Goal: Transaction & Acquisition: Purchase product/service

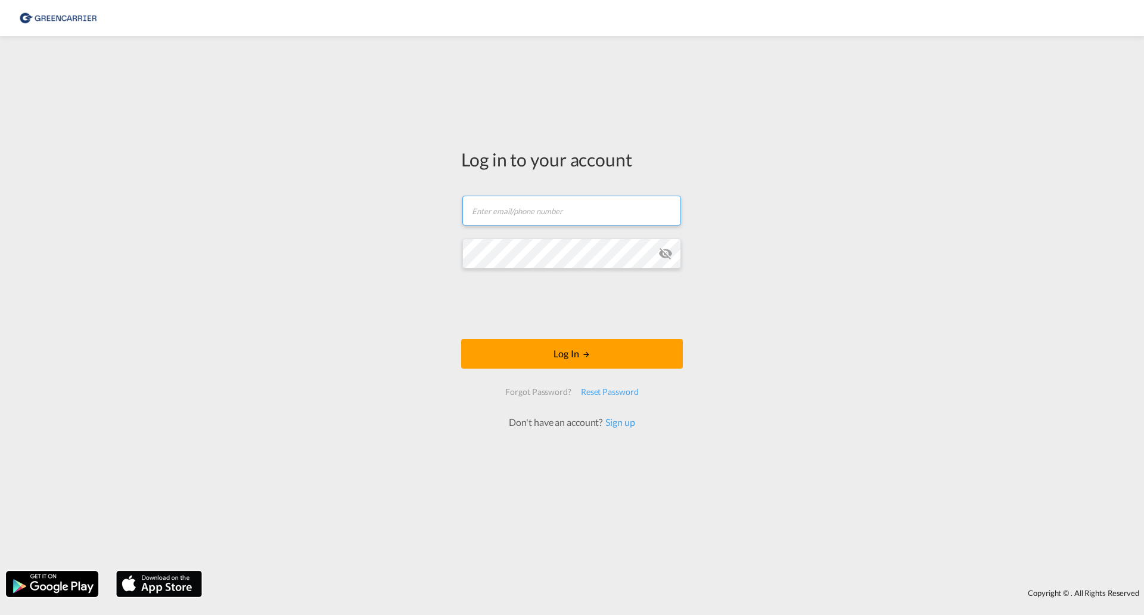
click at [536, 209] on input "text" at bounding box center [572, 211] width 219 height 30
type input "[PERSON_NAME][EMAIL_ADDRESS][PERSON_NAME][DOMAIN_NAME]"
click at [461, 339] on button "Log In" at bounding box center [572, 354] width 222 height 30
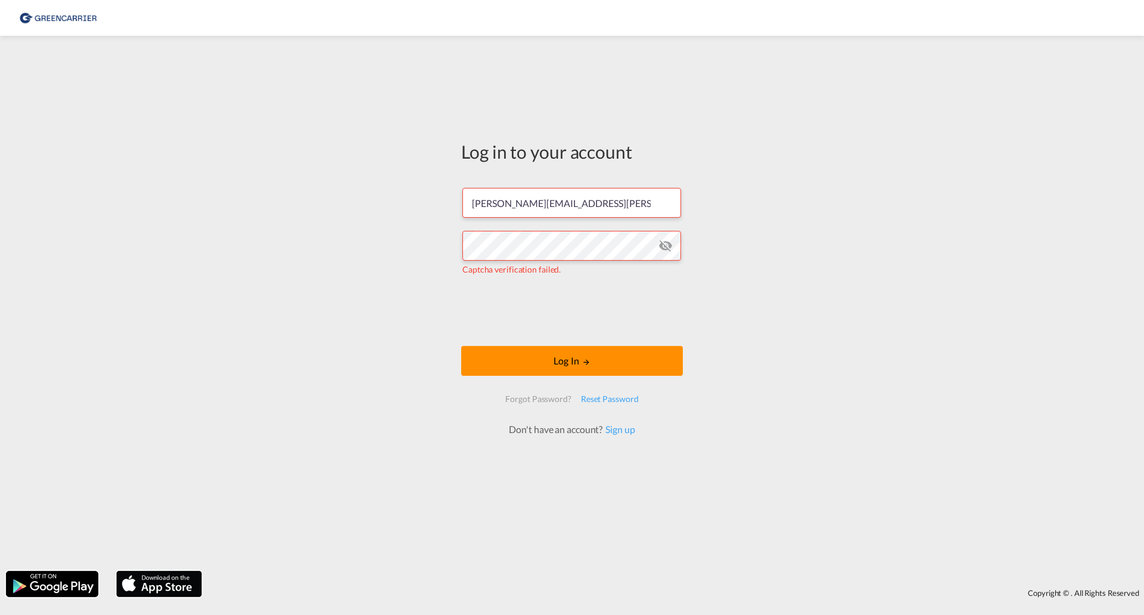
click at [574, 360] on button "Log In" at bounding box center [572, 361] width 222 height 30
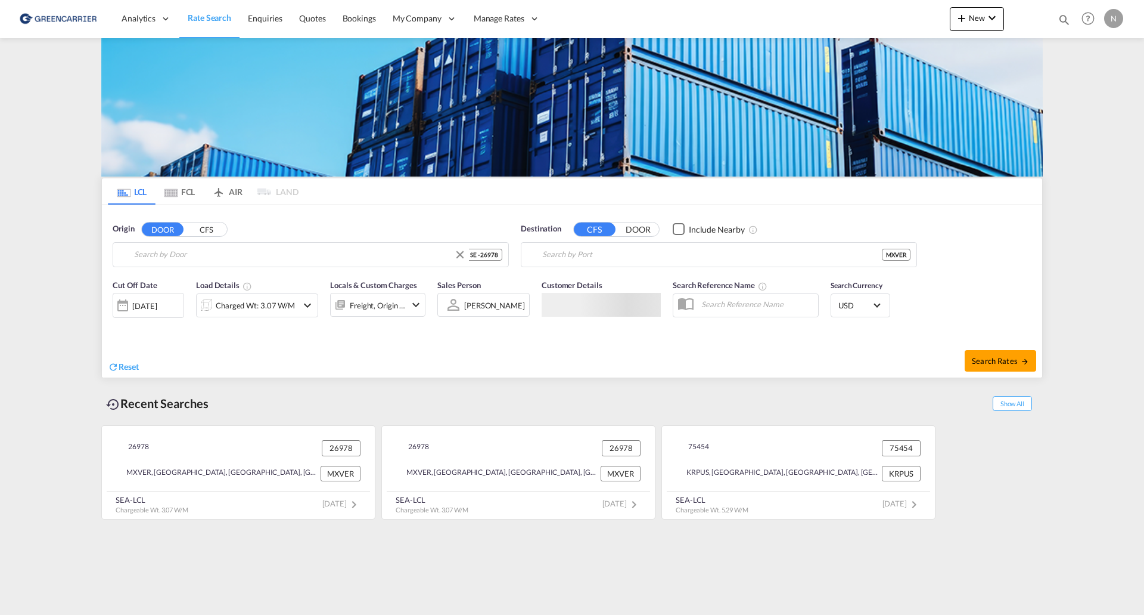
type input "SE-26978, [GEOGRAPHIC_DATA], [GEOGRAPHIC_DATA]"
type input "[GEOGRAPHIC_DATA], MXVER"
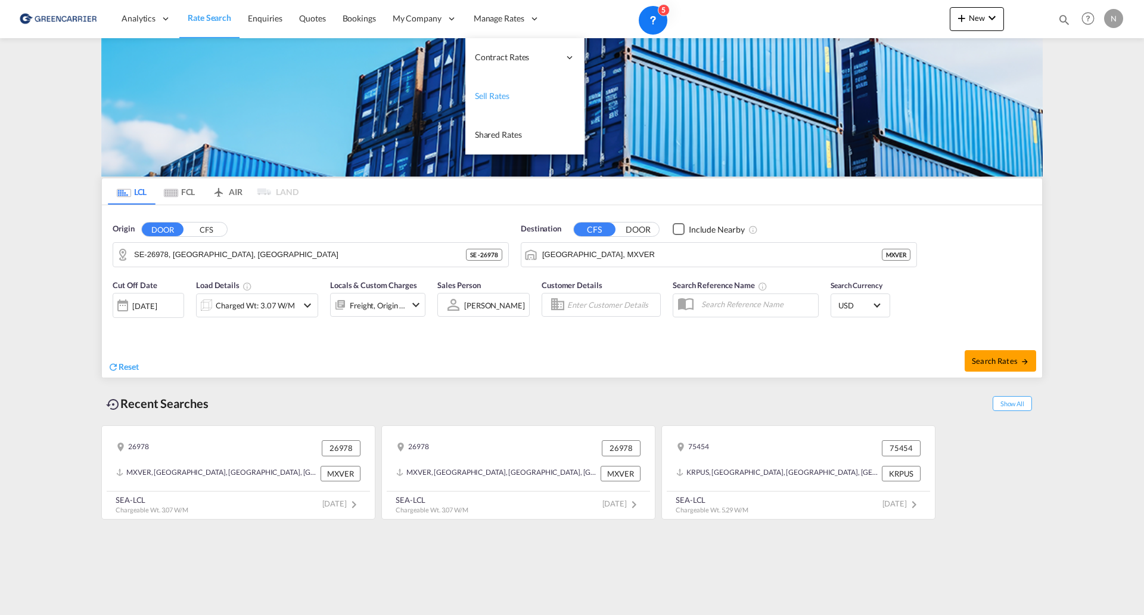
click at [502, 95] on span "Sell Rates" at bounding box center [492, 96] width 35 height 10
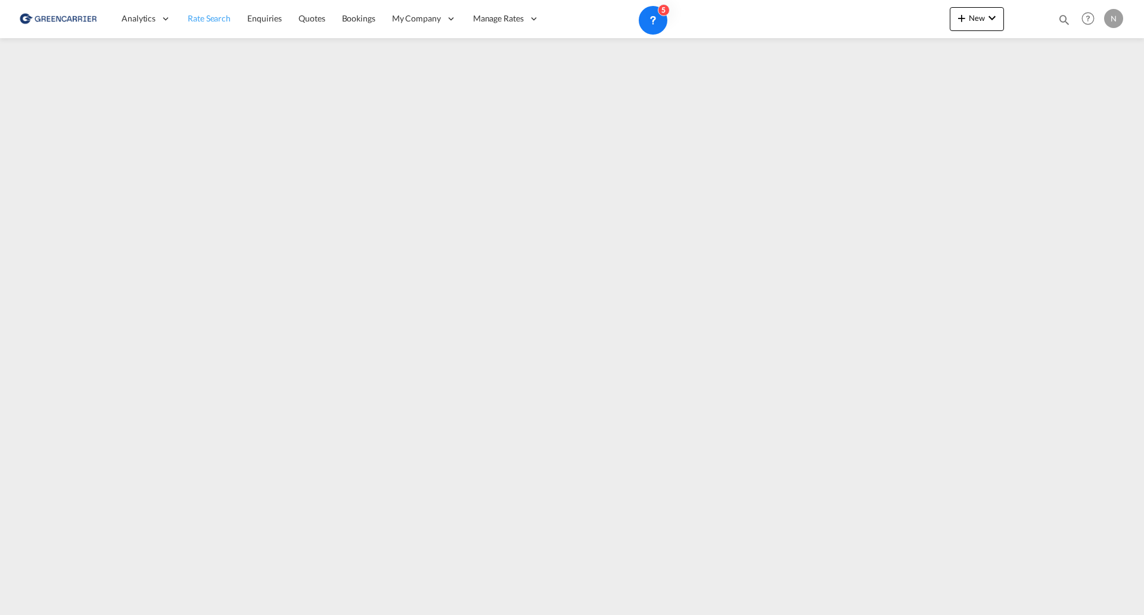
click at [218, 20] on span "Rate Search" at bounding box center [209, 18] width 43 height 10
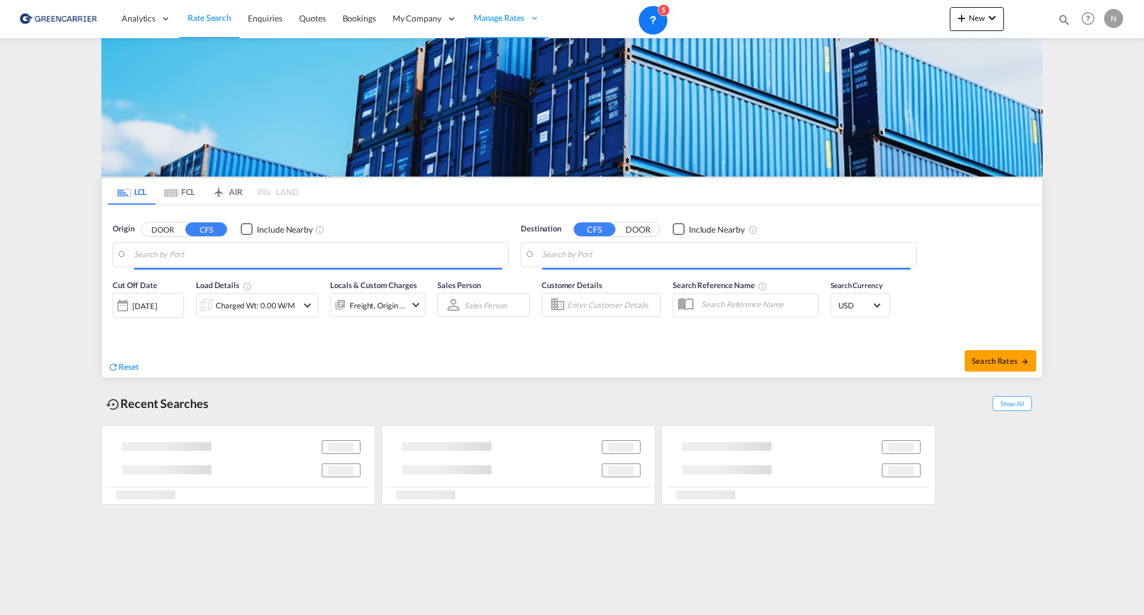
click at [239, 260] on input "Search by Port" at bounding box center [318, 255] width 368 height 18
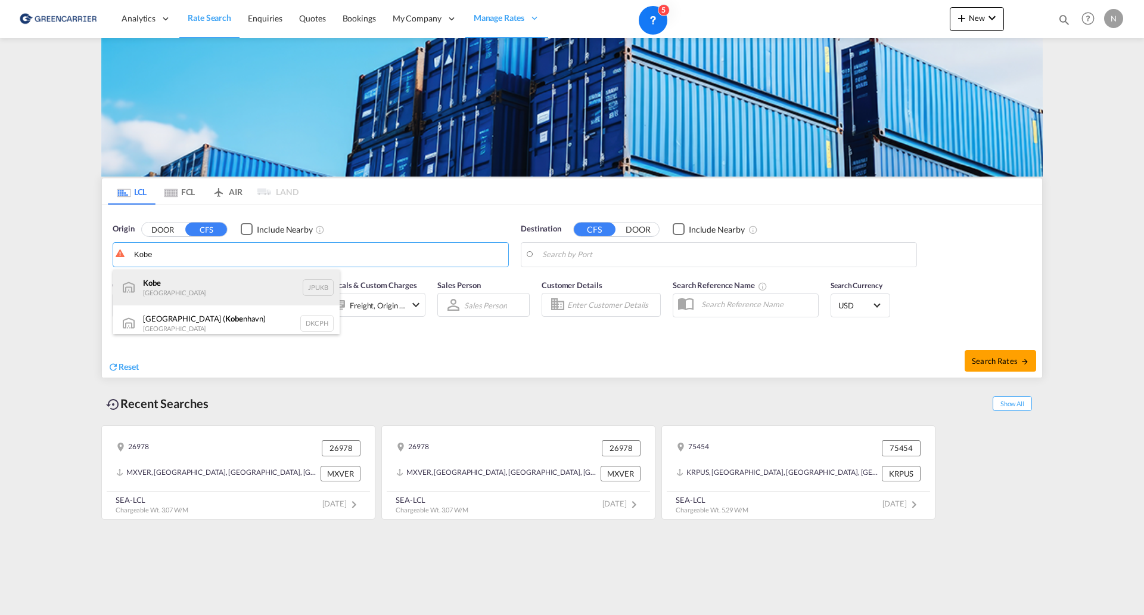
click at [193, 287] on div "Kobe [GEOGRAPHIC_DATA] JPUKB" at bounding box center [226, 287] width 227 height 36
type input "Kobe, JPUKB"
click at [628, 259] on body "Analytics Reports Dashboard Rate Search Enquiries Quotes Bookings" at bounding box center [572, 307] width 1144 height 615
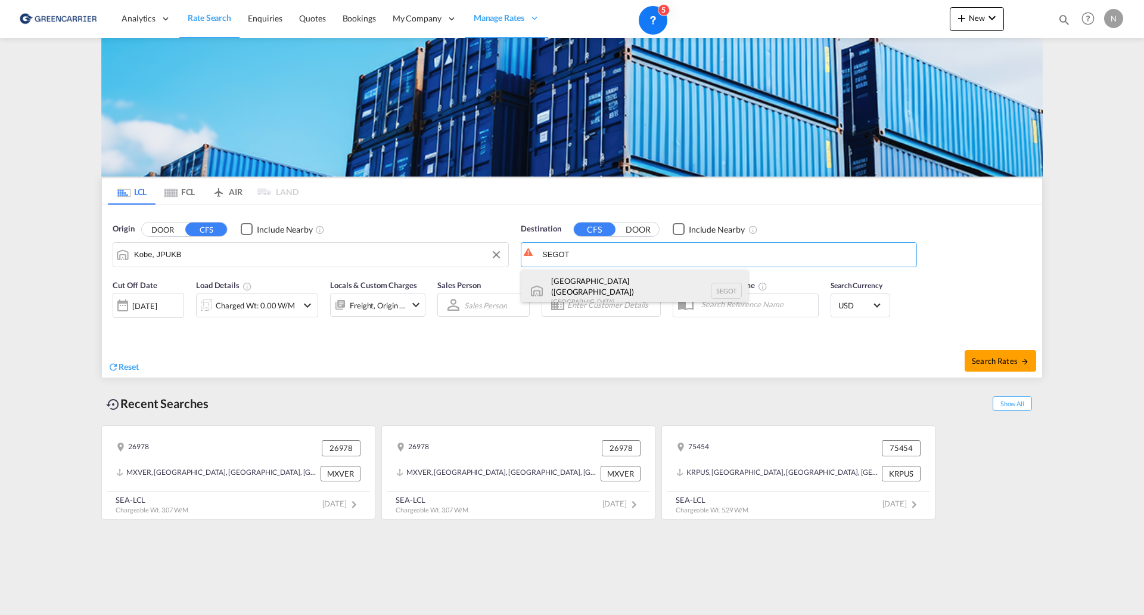
click at [596, 282] on div "[GEOGRAPHIC_DATA] ([GEOGRAPHIC_DATA]) [GEOGRAPHIC_DATA] SEGOT" at bounding box center [635, 290] width 227 height 43
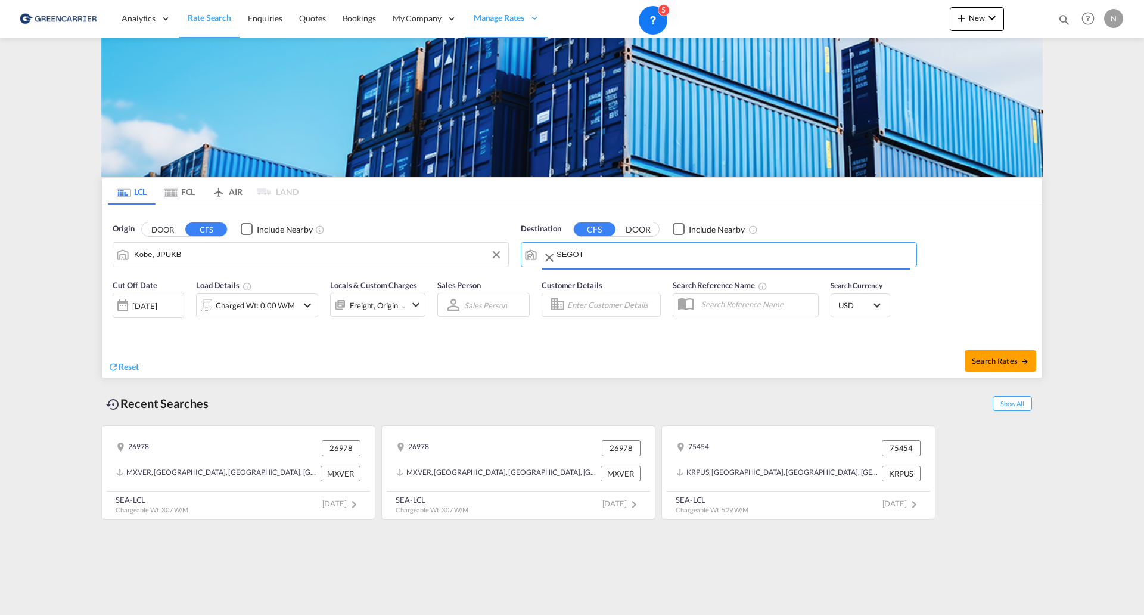
type input "[GEOGRAPHIC_DATA] ([GEOGRAPHIC_DATA]), [GEOGRAPHIC_DATA]"
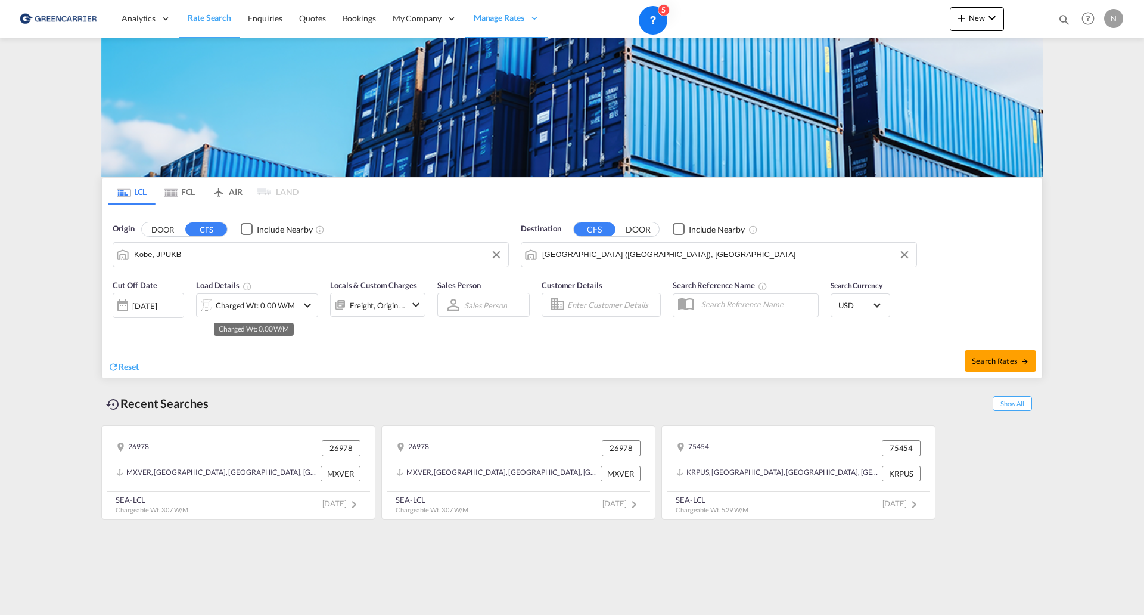
click at [279, 307] on div "Charged Wt: 0.00 W/M" at bounding box center [255, 305] width 79 height 17
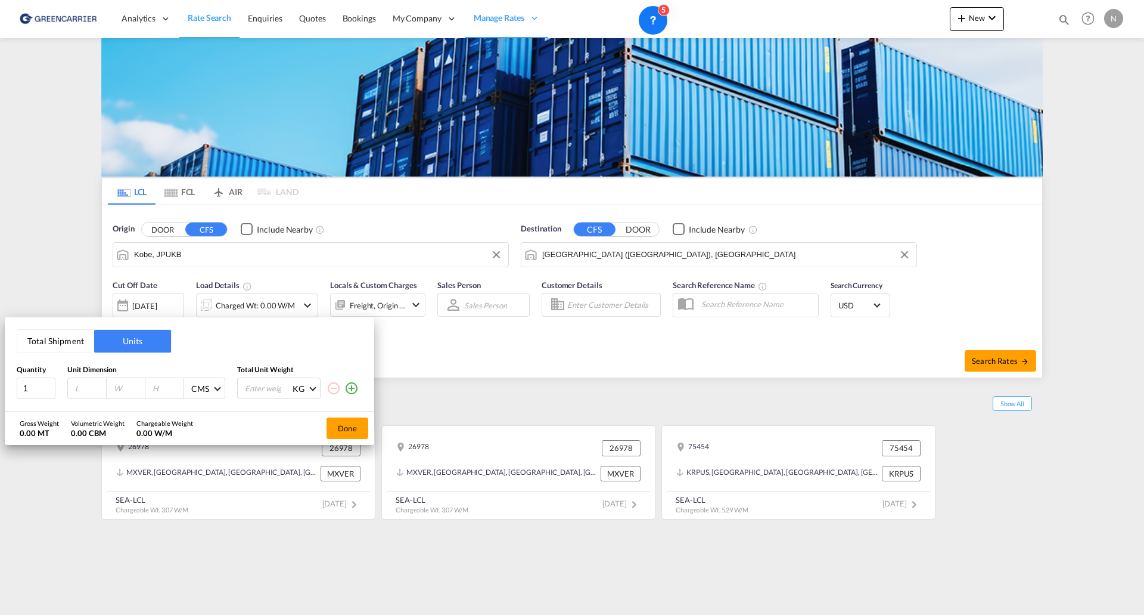
click at [62, 340] on button "Total Shipment" at bounding box center [55, 341] width 77 height 23
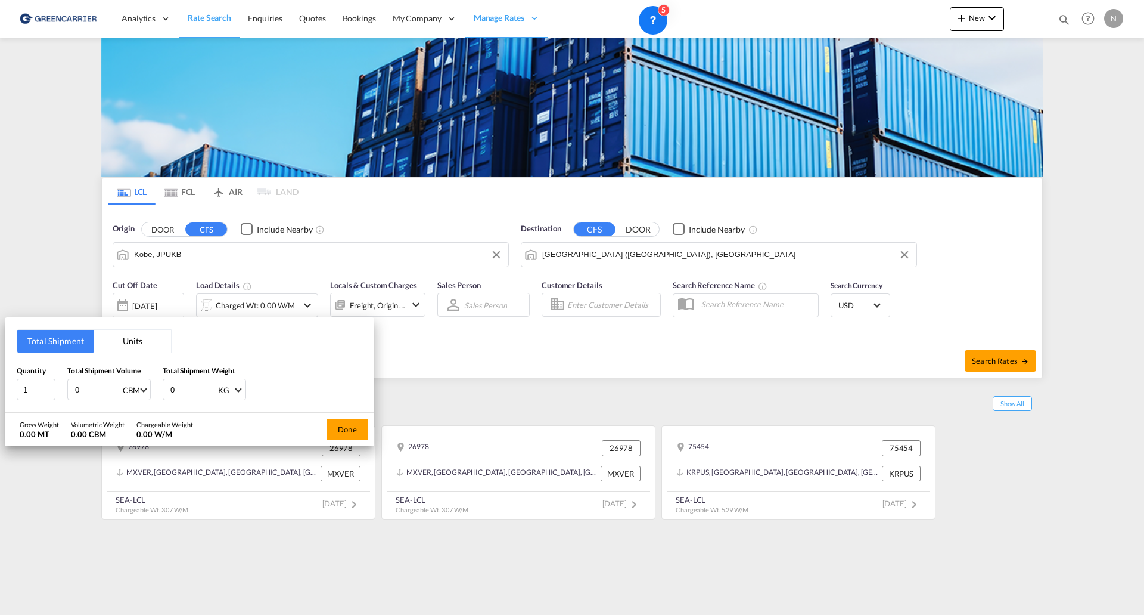
drag, startPoint x: 89, startPoint y: 389, endPoint x: 70, endPoint y: 397, distance: 20.6
click at [70, 396] on div "0 CBM CBM CFT" at bounding box center [108, 389] width 83 height 21
type input "1"
drag, startPoint x: 182, startPoint y: 389, endPoint x: 196, endPoint y: 415, distance: 29.9
click at [153, 392] on div "Quantity 1 Total Shipment Volume 1 CBM CBM CFT Total Shipment Weight 0 KG KG LB" at bounding box center [190, 383] width 346 height 36
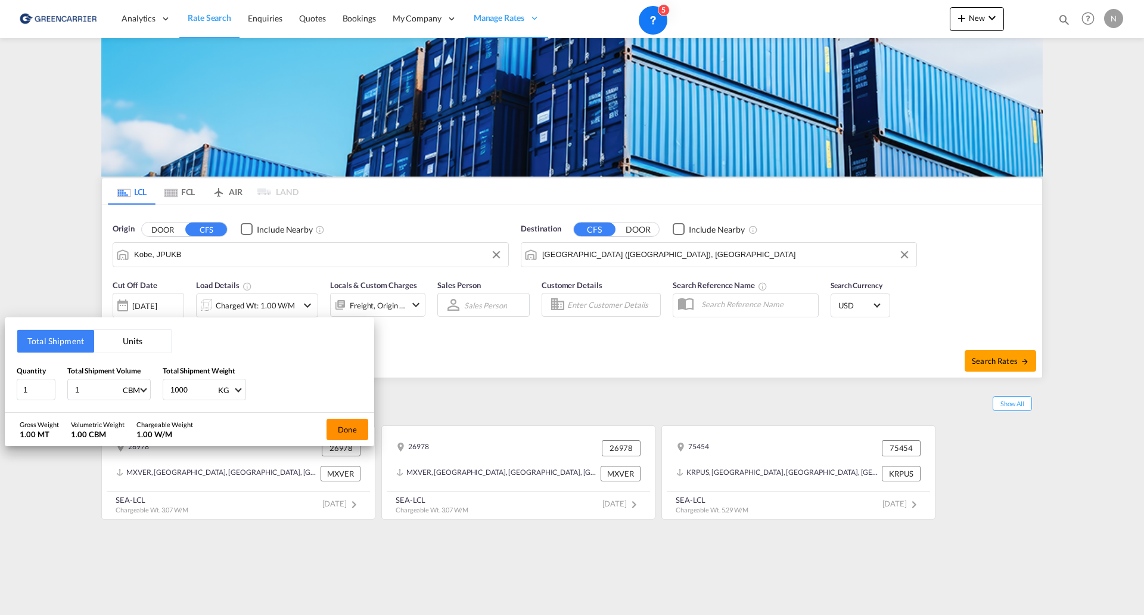
type input "1000"
click at [340, 421] on button "Done" at bounding box center [348, 428] width 42 height 21
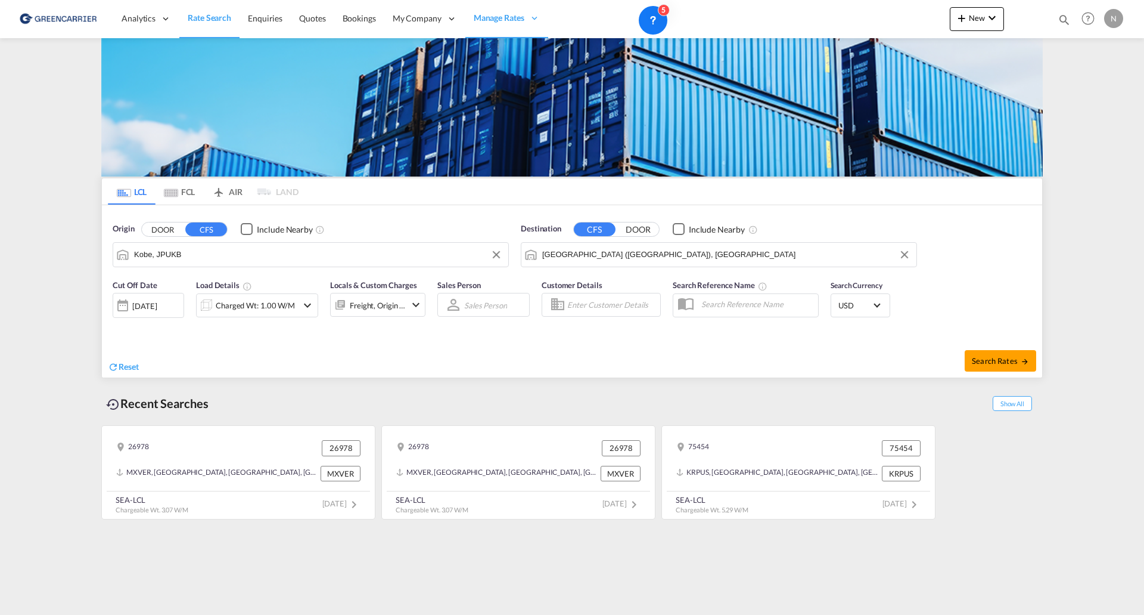
click at [611, 311] on input "Enter Customer Details" at bounding box center [611, 305] width 89 height 18
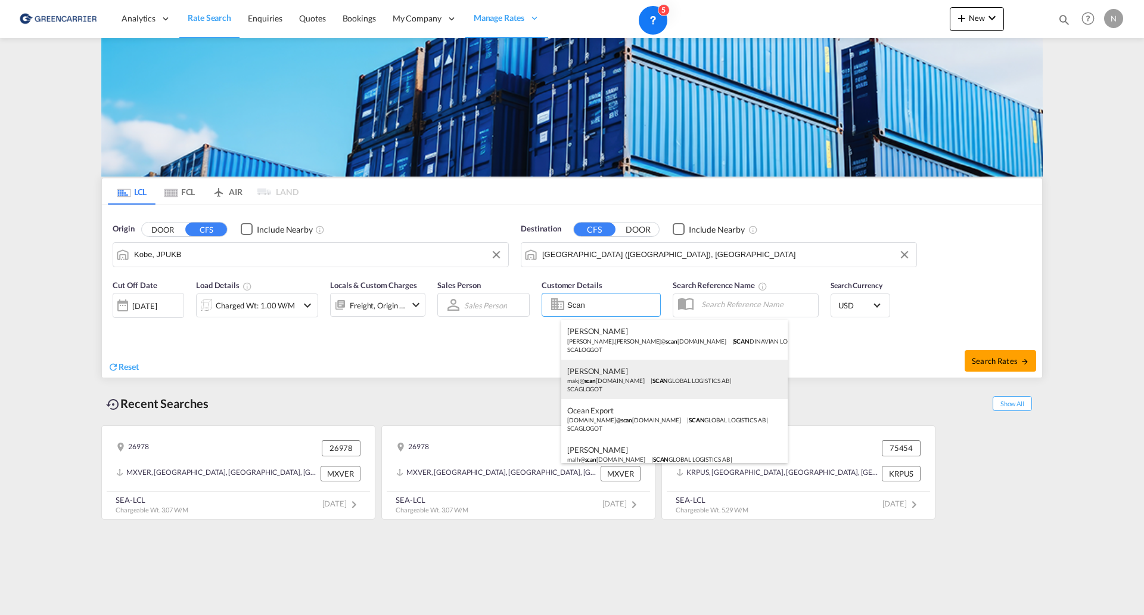
click at [614, 370] on div "[PERSON_NAME] makj@ scan [DOMAIN_NAME] | SCAN GLOBAL LOGISTICS AB | SCAGLOGOT" at bounding box center [675, 378] width 227 height 39
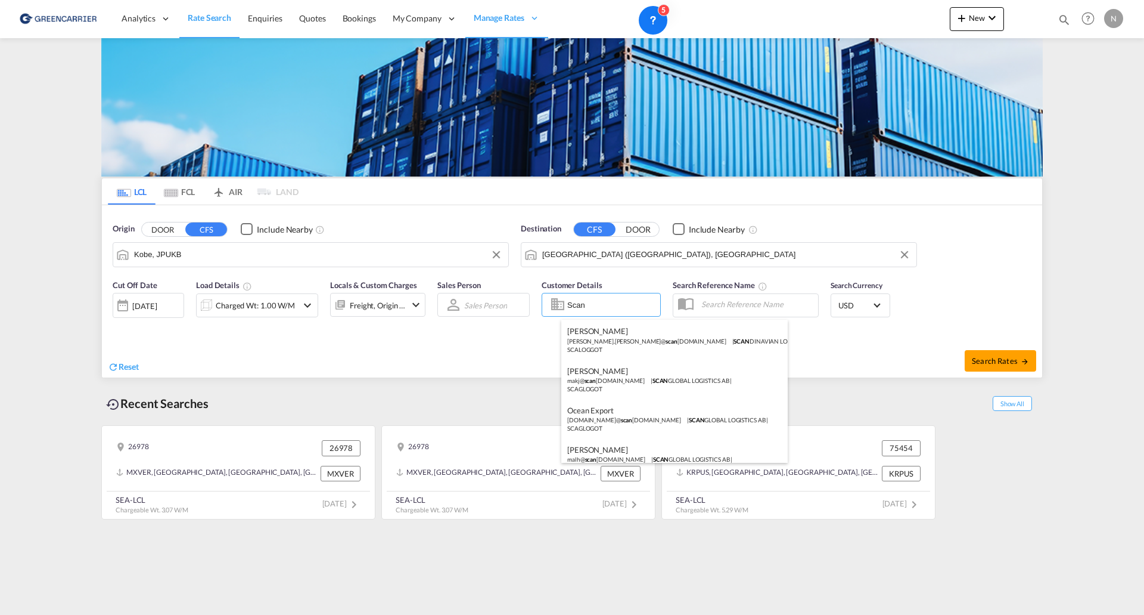
type input "SCAN GLOBAL LOGISTICS AB, [PERSON_NAME], [EMAIL_ADDRESS][DOMAIN_NAME]"
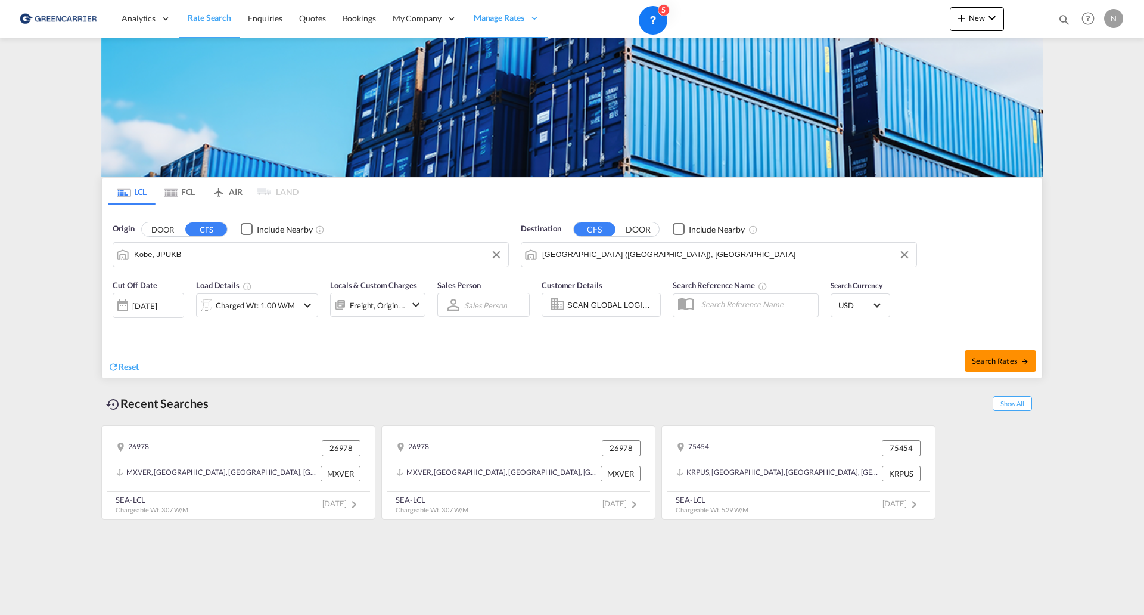
click at [1018, 364] on span "Search Rates" at bounding box center [1000, 361] width 57 height 10
type input "JPUKB to SEGOT / [DATE]"
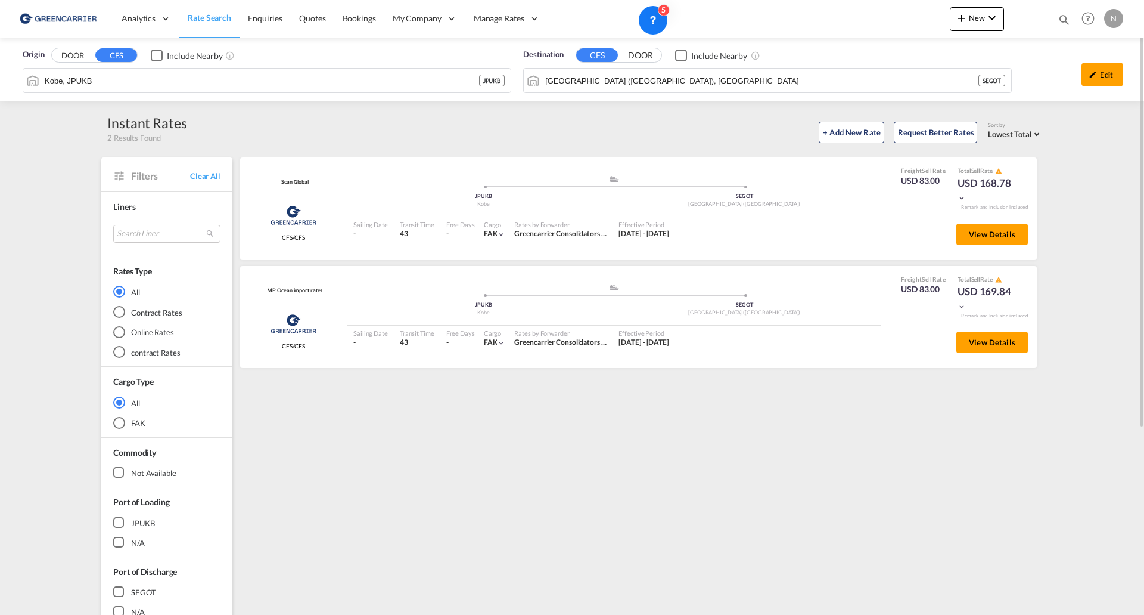
click at [223, 19] on span "Rate Search" at bounding box center [210, 18] width 44 height 10
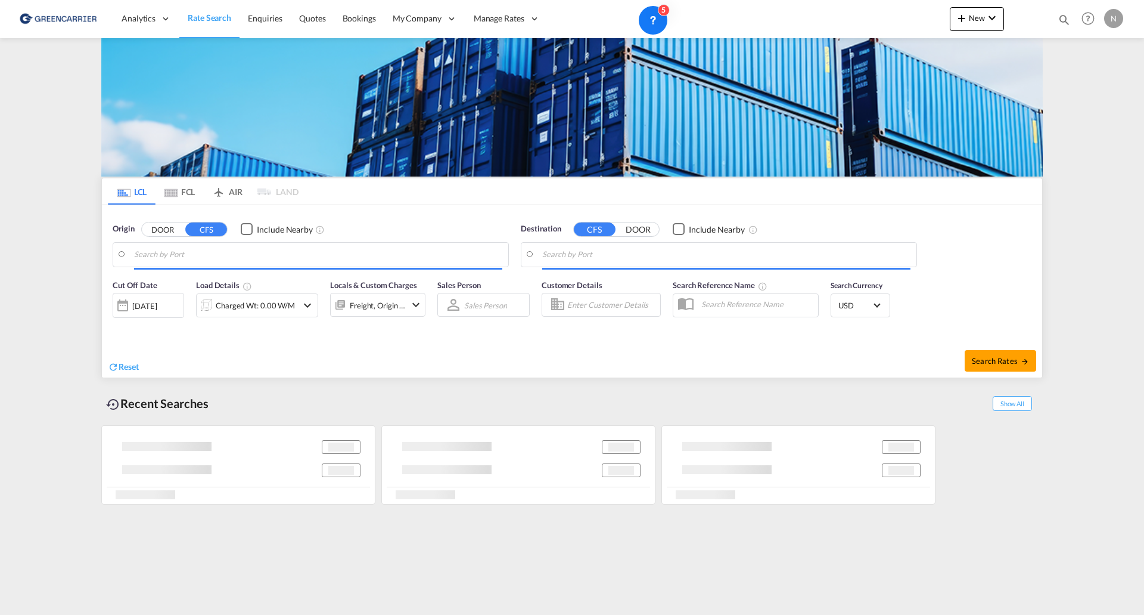
type input "Kobe, JPUKB"
type input "[GEOGRAPHIC_DATA] ([GEOGRAPHIC_DATA]), [GEOGRAPHIC_DATA]"
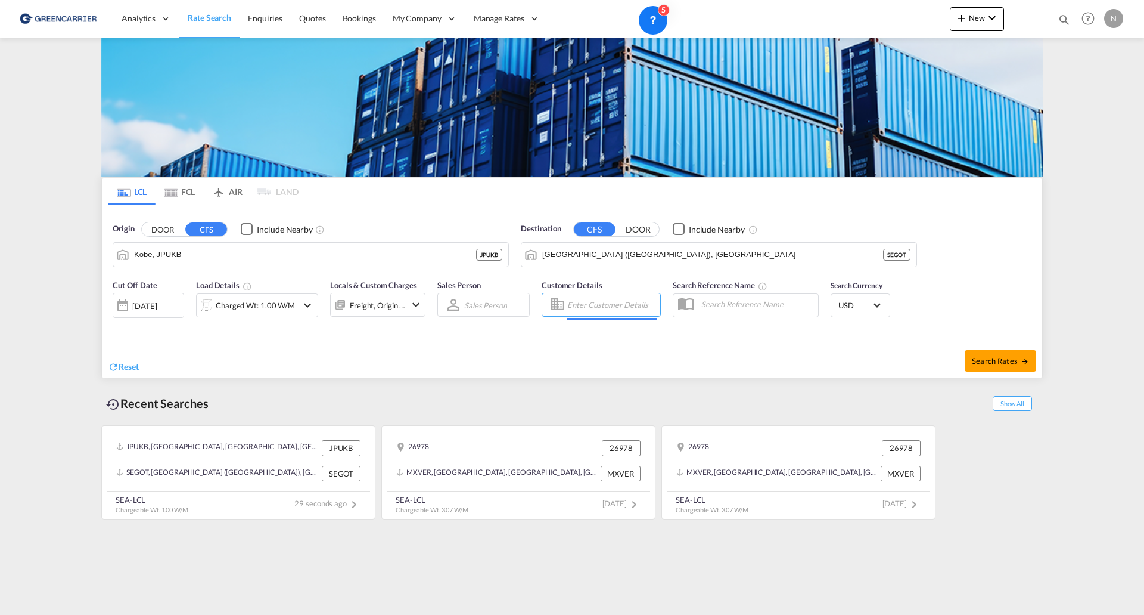
click at [595, 305] on input "Enter Customer Details" at bounding box center [611, 305] width 89 height 18
click at [599, 334] on div "[PERSON_NAME] sto@ conroute .se | CONROUTE AIR & SEA AB | CONAIRSTO" at bounding box center [675, 338] width 227 height 39
type input "CONROUTE AIR & SEA AB, [PERSON_NAME], [EMAIL_ADDRESS][DOMAIN_NAME]"
click at [1010, 361] on span "Search Rates" at bounding box center [1000, 361] width 57 height 10
type input "JPUKB to SEGOT / [DATE]"
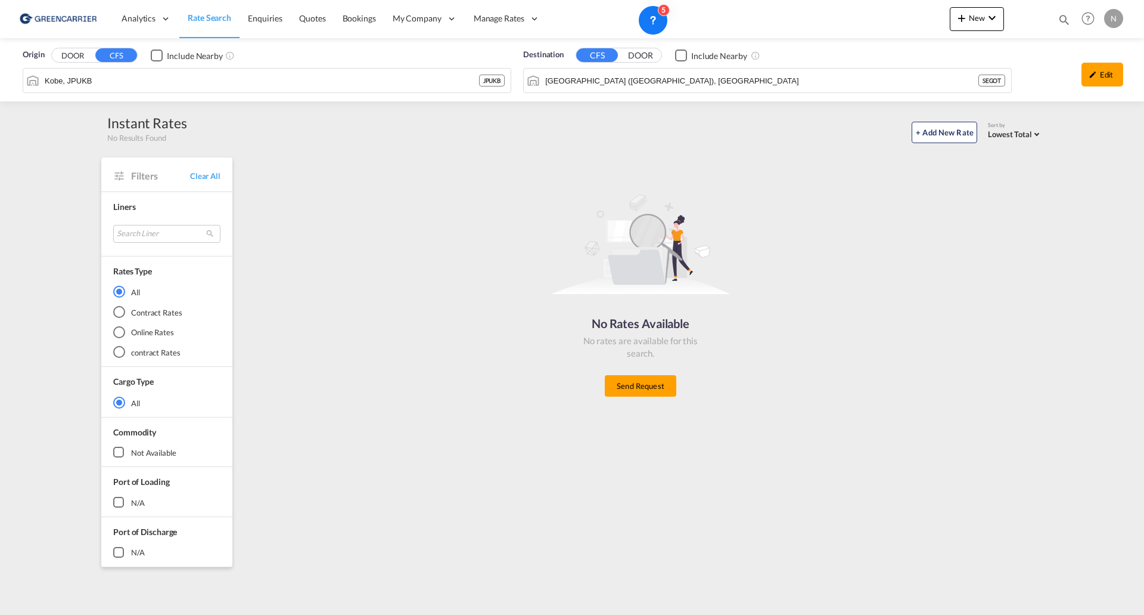
click at [207, 18] on span "Rate Search" at bounding box center [210, 18] width 44 height 10
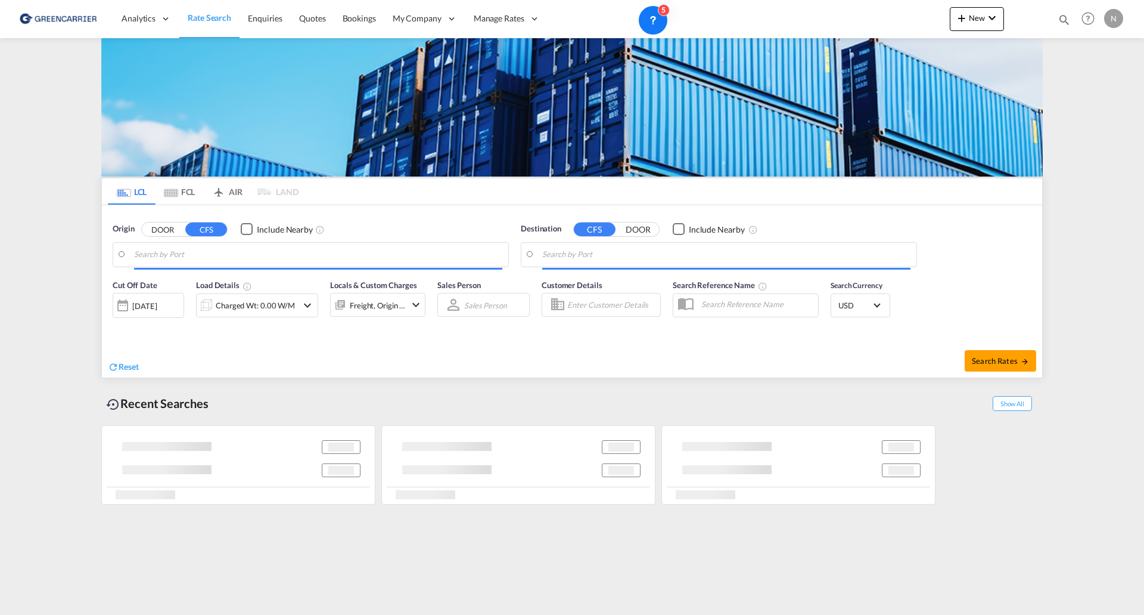
type input "Kobe, JPUKB"
type input "[GEOGRAPHIC_DATA] ([GEOGRAPHIC_DATA]), [GEOGRAPHIC_DATA]"
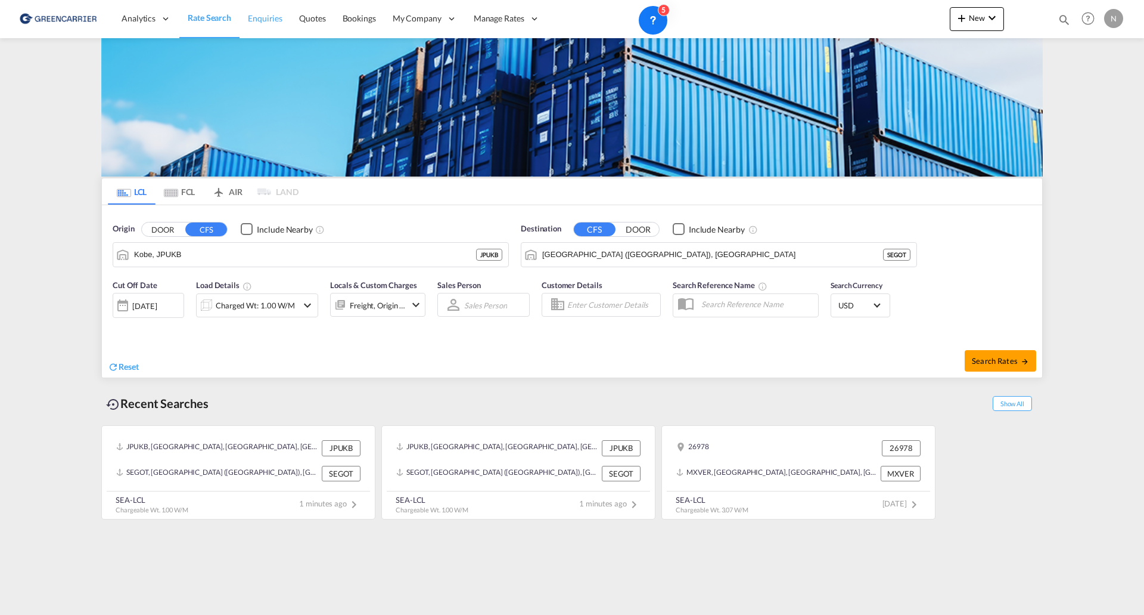
click at [258, 20] on span "Enquiries" at bounding box center [265, 18] width 35 height 10
